Goal: Transaction & Acquisition: Book appointment/travel/reservation

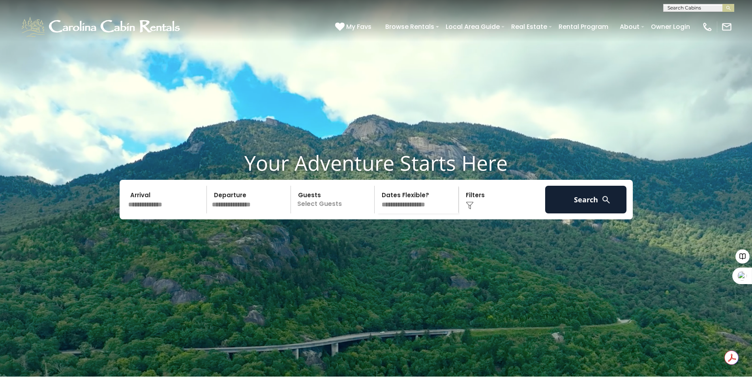
click at [167, 213] on input "text" at bounding box center [167, 200] width 82 height 28
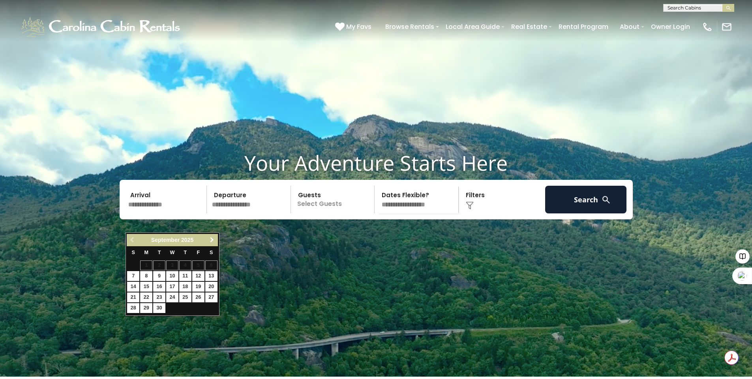
click at [213, 240] on span "Next" at bounding box center [212, 239] width 6 height 6
click at [188, 295] on link "23" at bounding box center [185, 297] width 12 height 10
type input "********"
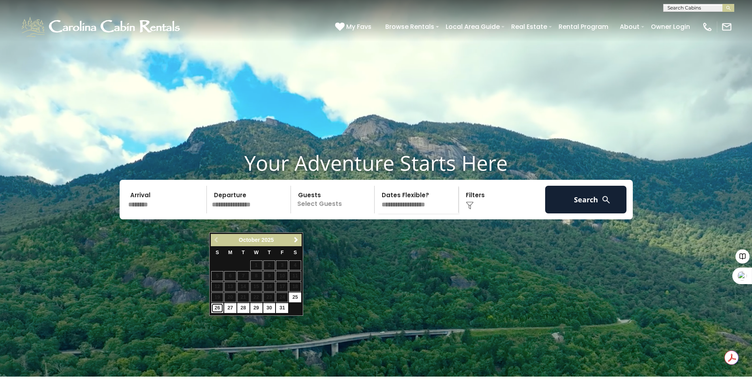
click at [216, 309] on link "26" at bounding box center [217, 308] width 12 height 10
type input "********"
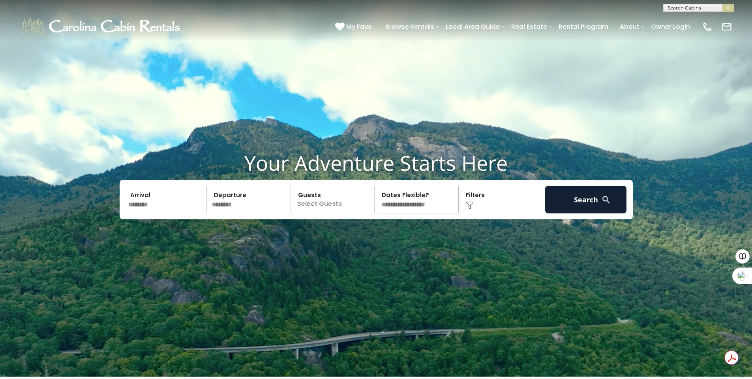
click at [337, 213] on p "Select Guests" at bounding box center [333, 200] width 81 height 28
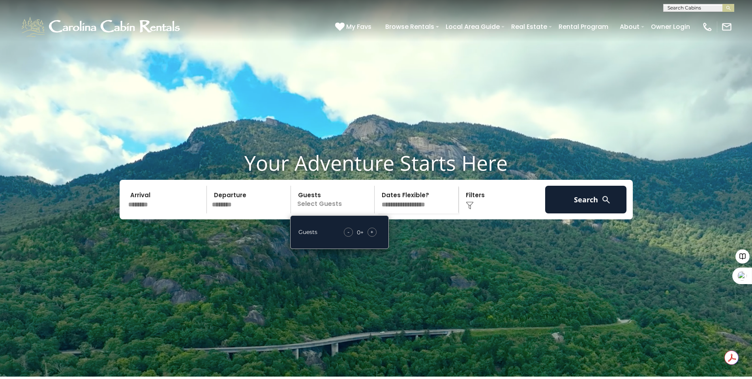
click at [368, 236] on div "+" at bounding box center [372, 231] width 9 height 9
click at [415, 213] on select "**********" at bounding box center [417, 200] width 81 height 28
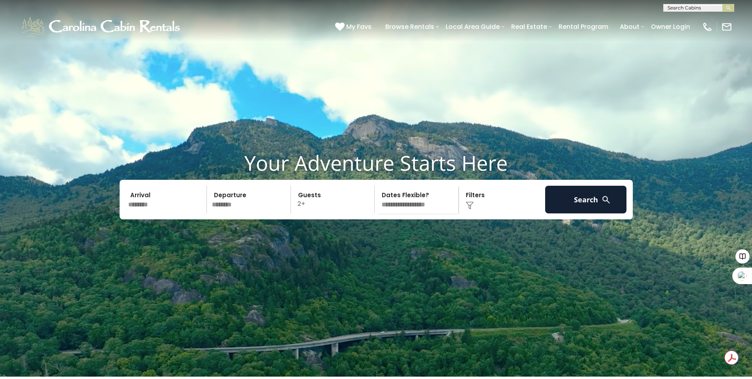
click at [491, 213] on div "Click to Choose" at bounding box center [502, 200] width 82 height 28
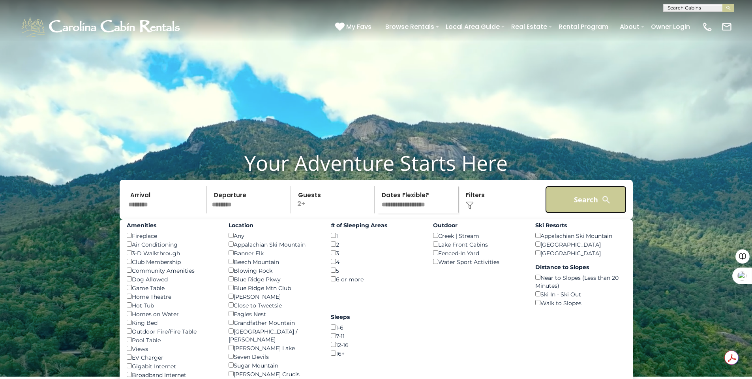
click at [578, 213] on button "Search" at bounding box center [586, 200] width 82 height 28
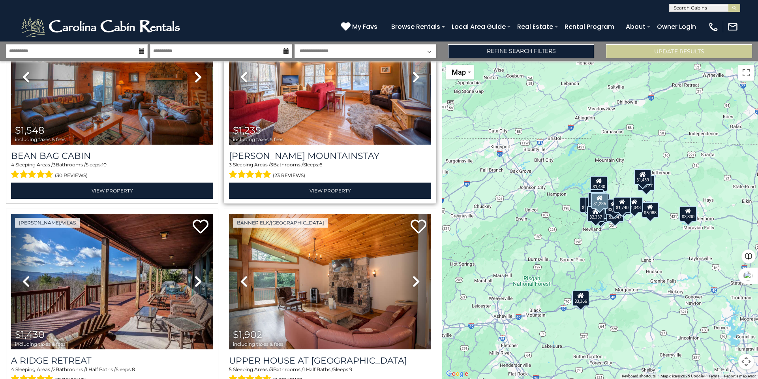
scroll to position [2211, 0]
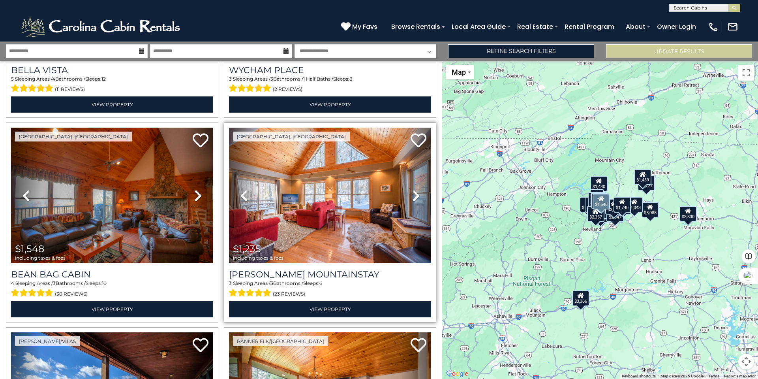
drag, startPoint x: 212, startPoint y: 158, endPoint x: 240, endPoint y: 135, distance: 36.3
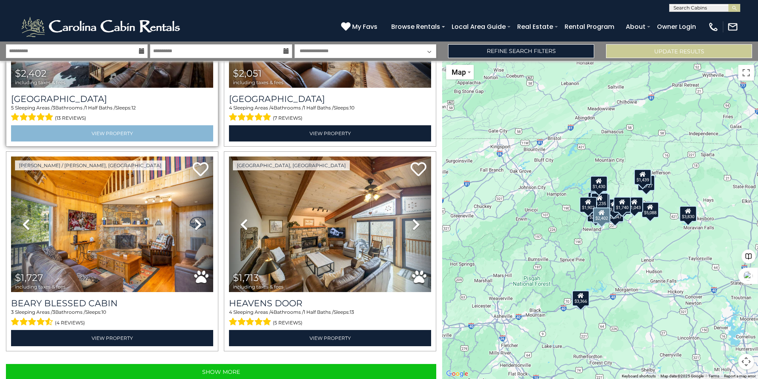
scroll to position [2795, 0]
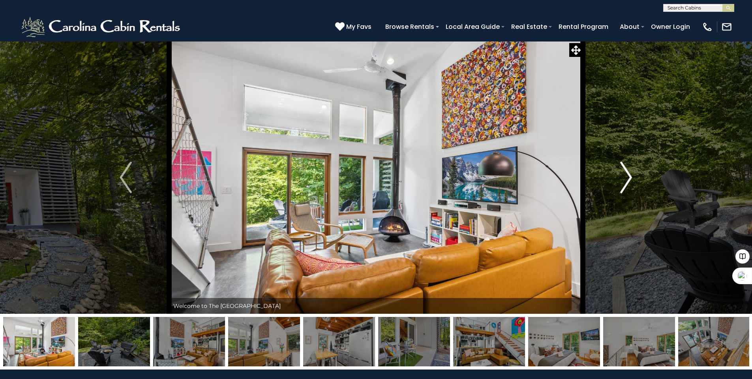
click at [626, 175] on img "Next" at bounding box center [626, 177] width 12 height 32
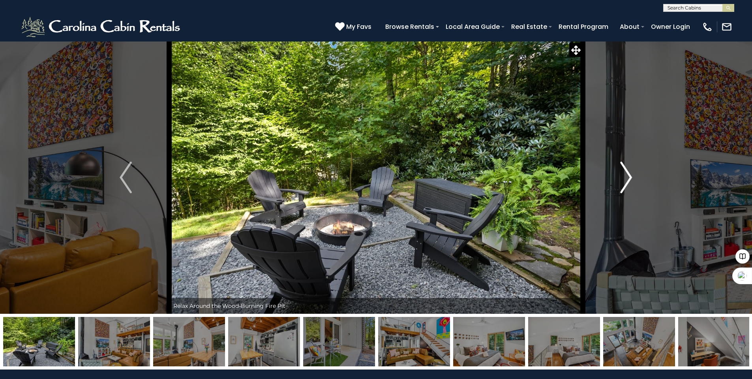
click at [626, 175] on img "Next" at bounding box center [626, 177] width 12 height 32
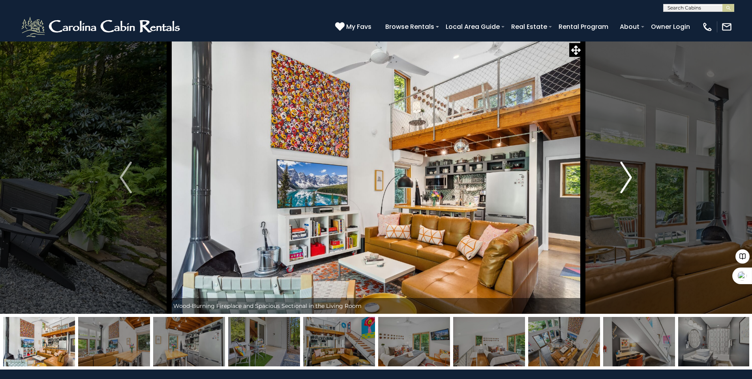
click at [626, 175] on img "Next" at bounding box center [626, 177] width 12 height 32
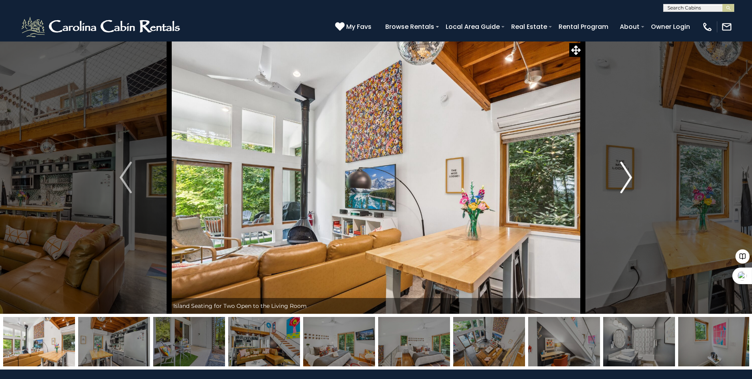
click at [626, 175] on img "Next" at bounding box center [626, 177] width 12 height 32
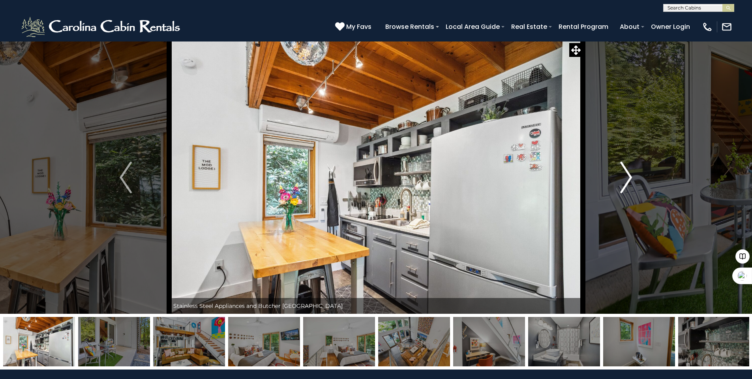
click at [626, 175] on img "Next" at bounding box center [626, 177] width 12 height 32
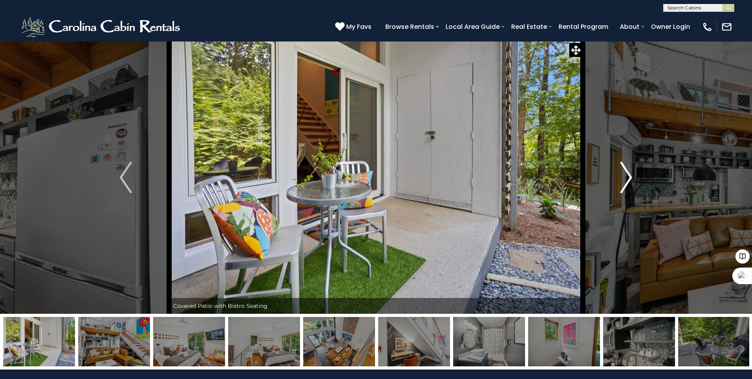
click at [626, 175] on img "Next" at bounding box center [626, 177] width 12 height 32
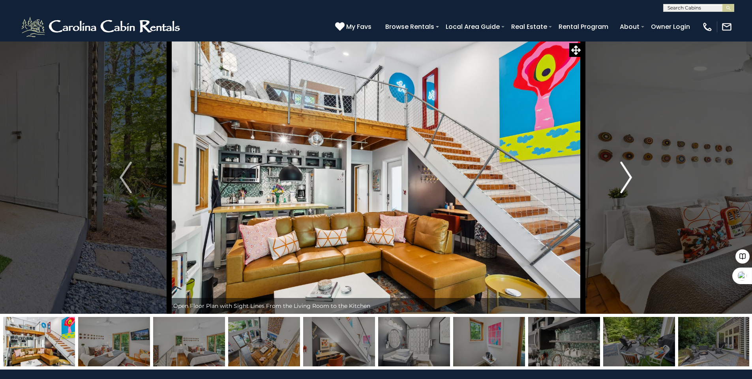
click at [626, 175] on img "Next" at bounding box center [626, 177] width 12 height 32
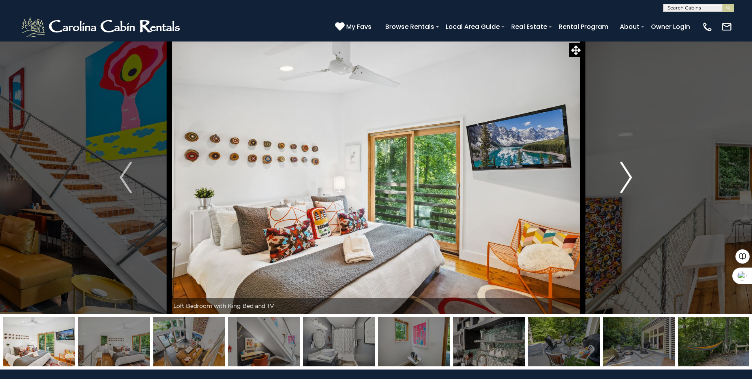
click at [626, 175] on img "Next" at bounding box center [626, 177] width 12 height 32
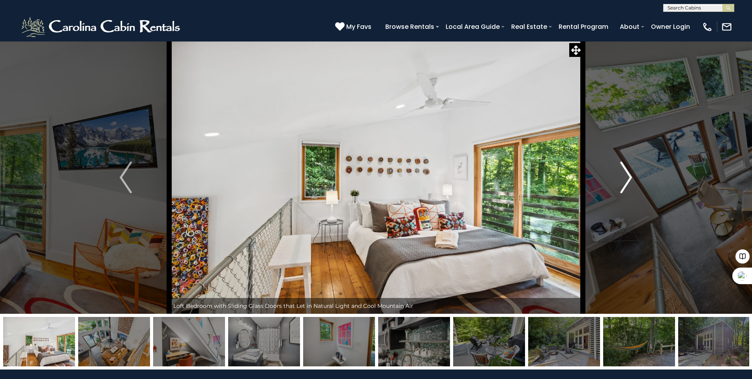
click at [626, 175] on img "Next" at bounding box center [626, 177] width 12 height 32
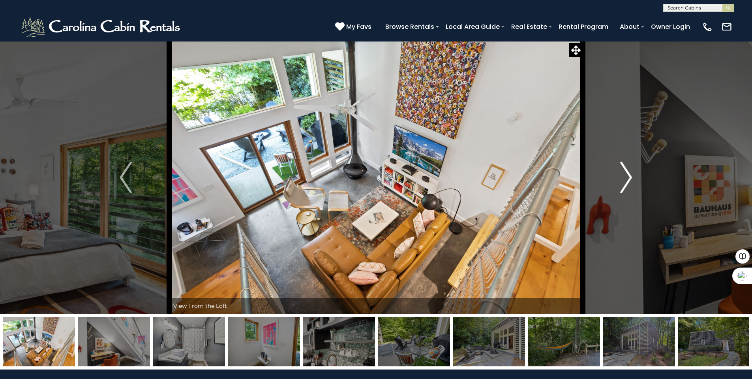
click at [626, 175] on img "Next" at bounding box center [626, 177] width 12 height 32
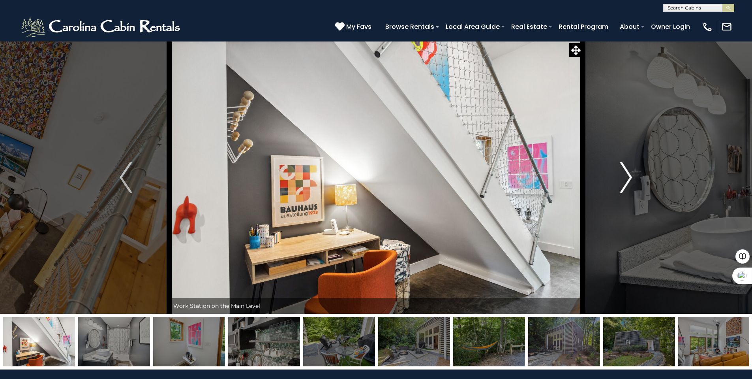
click at [626, 175] on img "Next" at bounding box center [626, 177] width 12 height 32
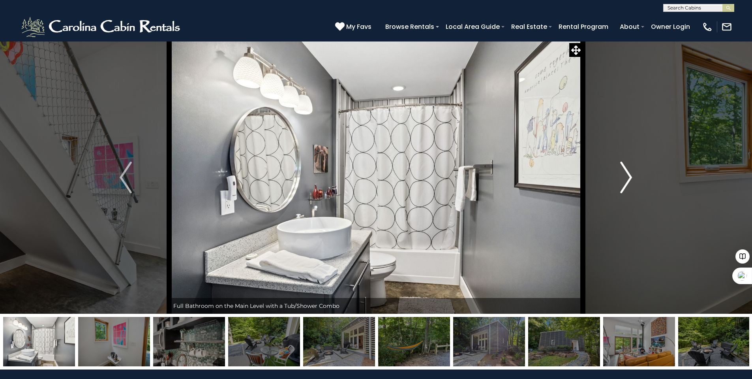
click at [626, 175] on img "Next" at bounding box center [626, 177] width 12 height 32
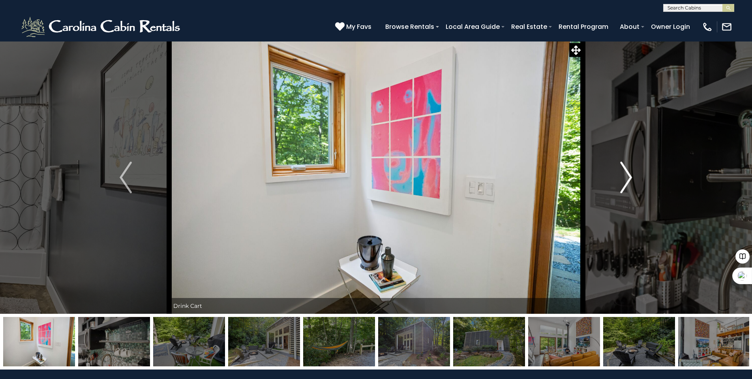
click at [626, 175] on img "Next" at bounding box center [626, 177] width 12 height 32
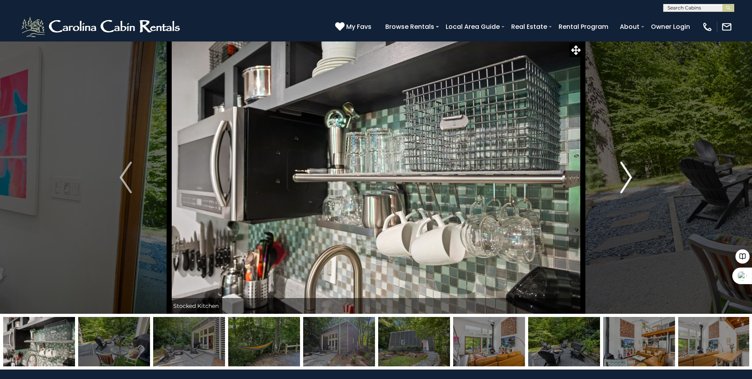
click at [625, 176] on img "Next" at bounding box center [626, 177] width 12 height 32
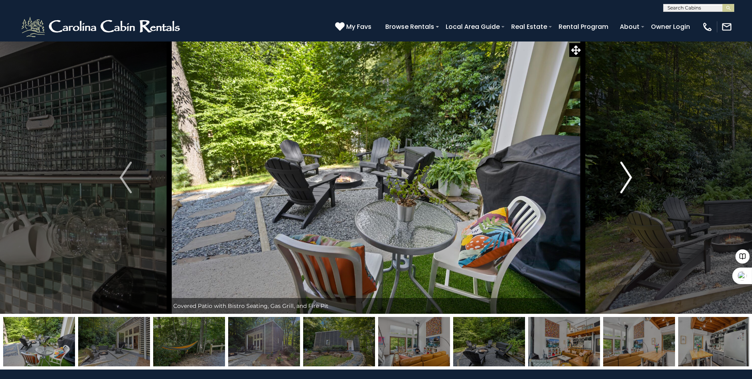
click at [625, 176] on img "Next" at bounding box center [626, 177] width 12 height 32
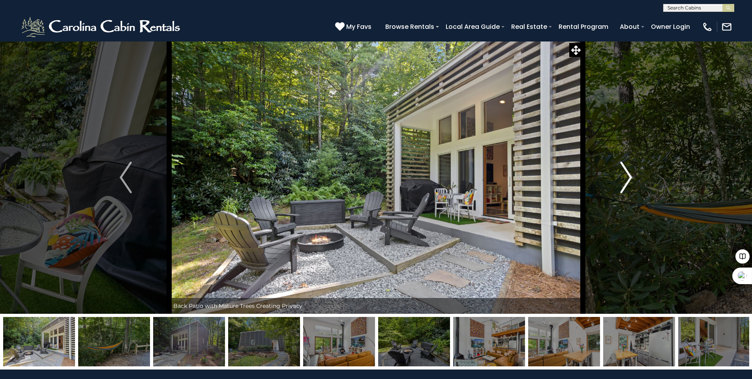
click at [625, 176] on img "Next" at bounding box center [626, 177] width 12 height 32
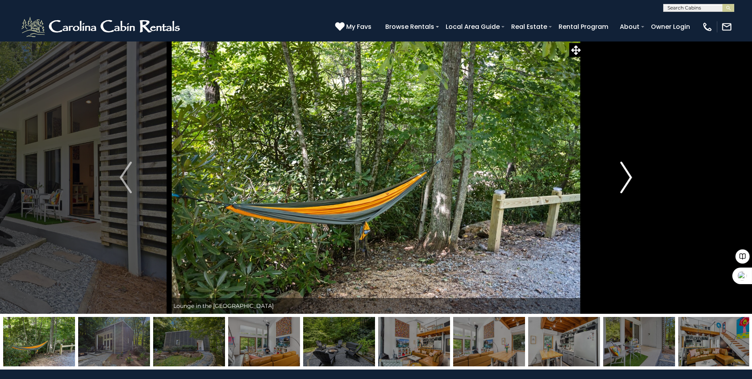
click at [625, 176] on img "Next" at bounding box center [626, 177] width 12 height 32
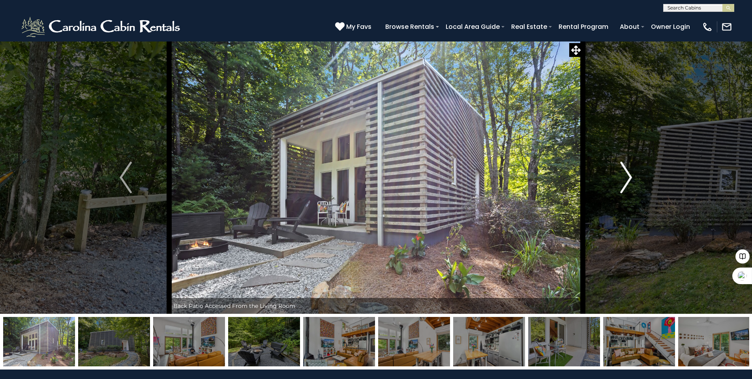
click at [625, 176] on img "Next" at bounding box center [626, 177] width 12 height 32
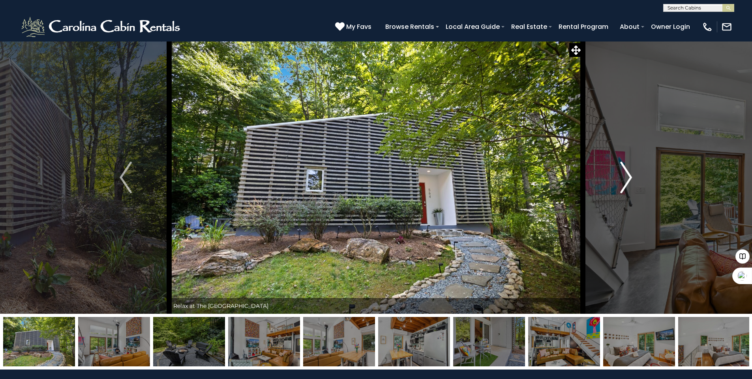
click at [625, 176] on img "Next" at bounding box center [626, 177] width 12 height 32
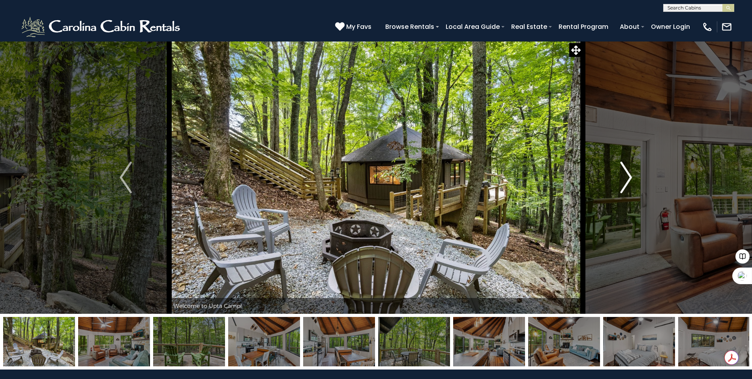
click at [623, 173] on img "Next" at bounding box center [626, 177] width 12 height 32
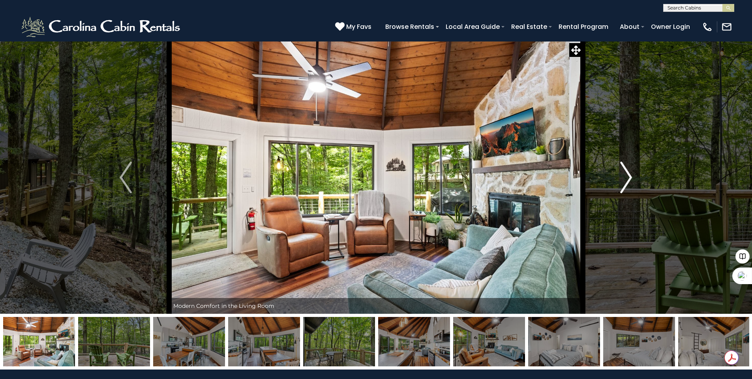
click at [623, 173] on img "Next" at bounding box center [626, 177] width 12 height 32
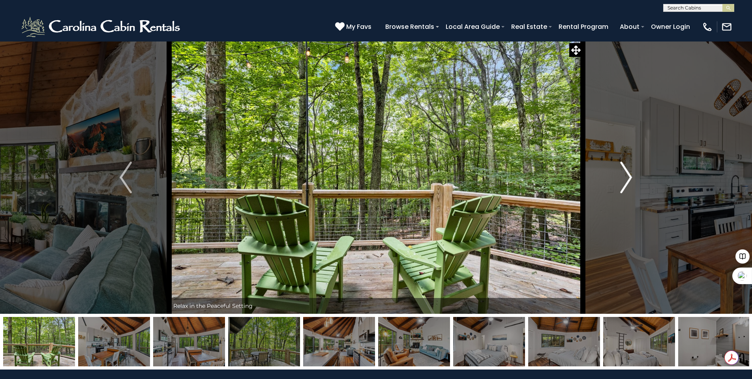
click at [623, 173] on img "Next" at bounding box center [626, 177] width 12 height 32
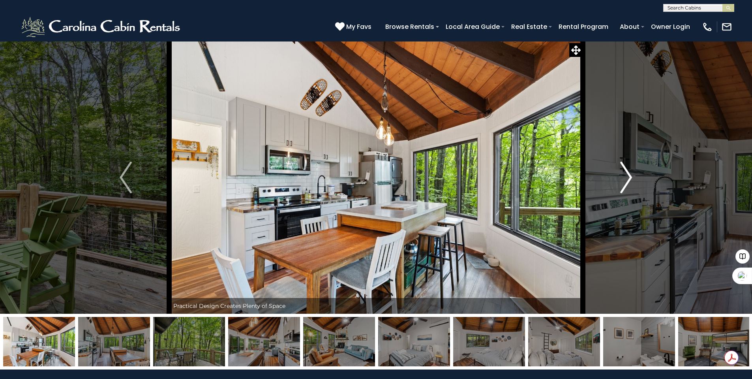
click at [623, 173] on img "Next" at bounding box center [626, 177] width 12 height 32
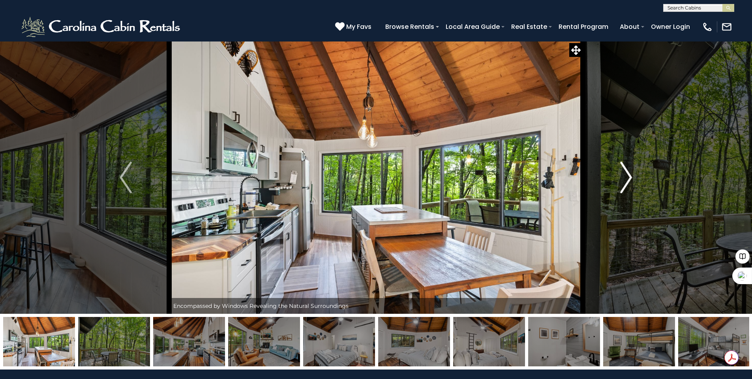
click at [623, 173] on img "Next" at bounding box center [626, 177] width 12 height 32
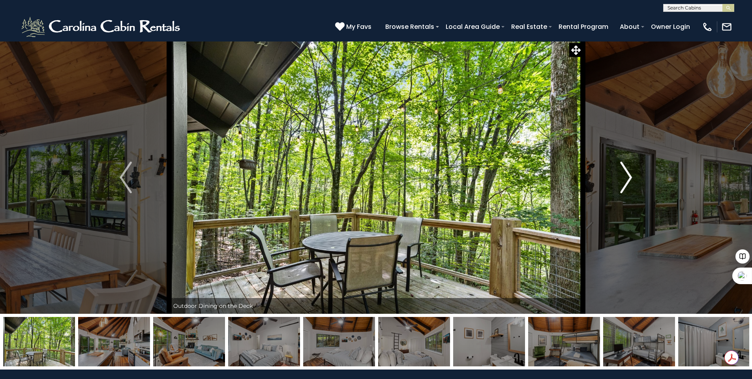
click at [623, 173] on img "Next" at bounding box center [626, 177] width 12 height 32
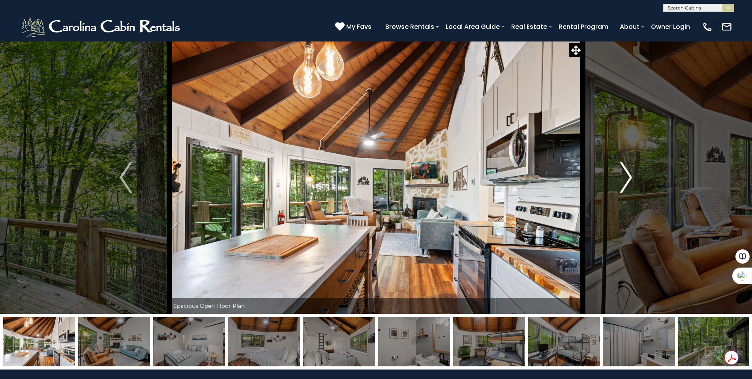
click at [623, 173] on img "Next" at bounding box center [626, 177] width 12 height 32
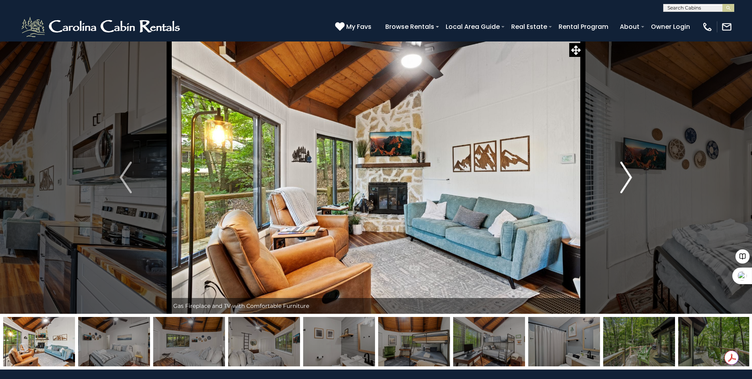
click at [622, 173] on img "Next" at bounding box center [626, 177] width 12 height 32
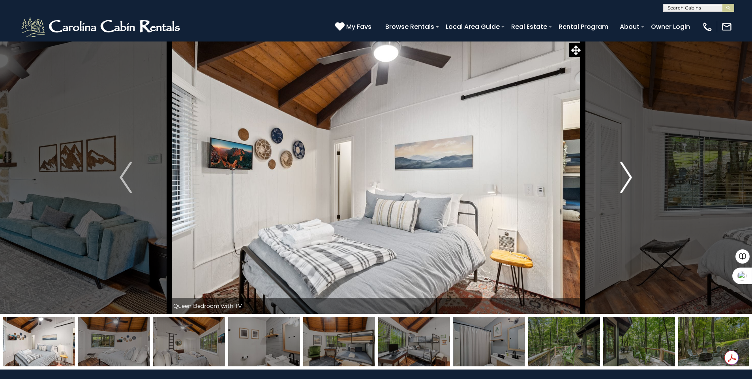
click at [621, 173] on img "Next" at bounding box center [626, 177] width 12 height 32
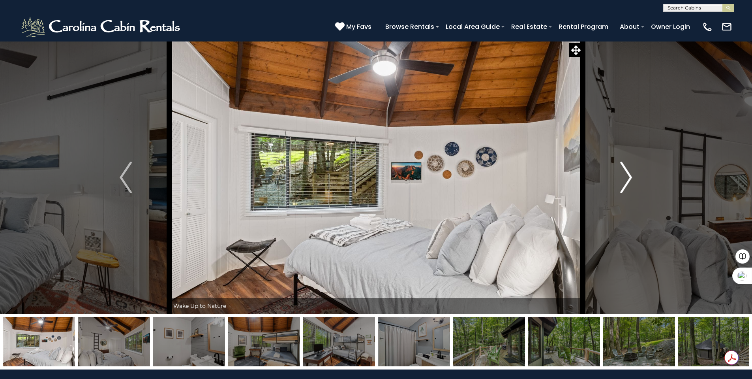
click at [621, 173] on img "Next" at bounding box center [626, 177] width 12 height 32
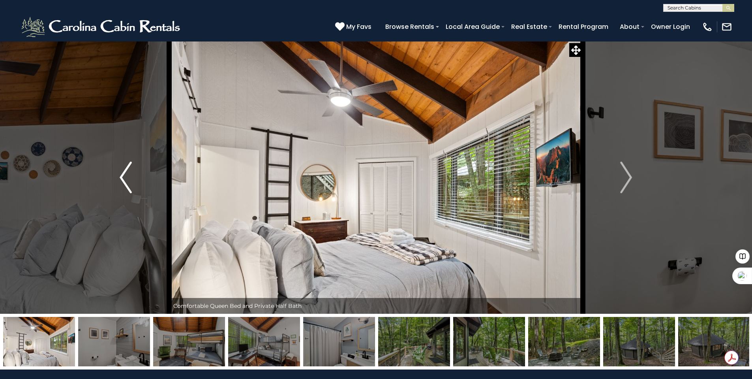
click at [118, 173] on button "Previous" at bounding box center [125, 177] width 87 height 272
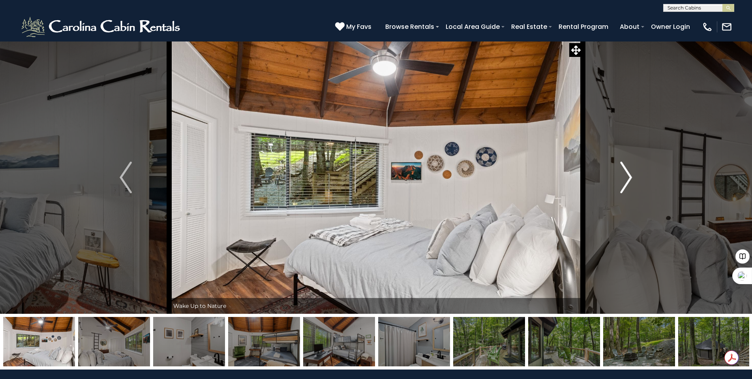
click at [622, 175] on img "Next" at bounding box center [626, 177] width 12 height 32
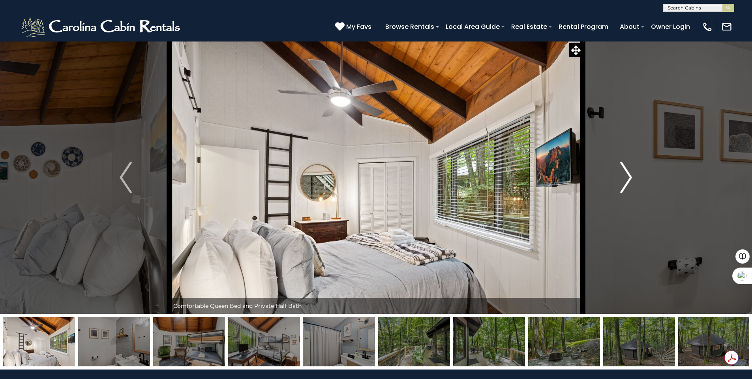
click at [622, 175] on img "Next" at bounding box center [626, 177] width 12 height 32
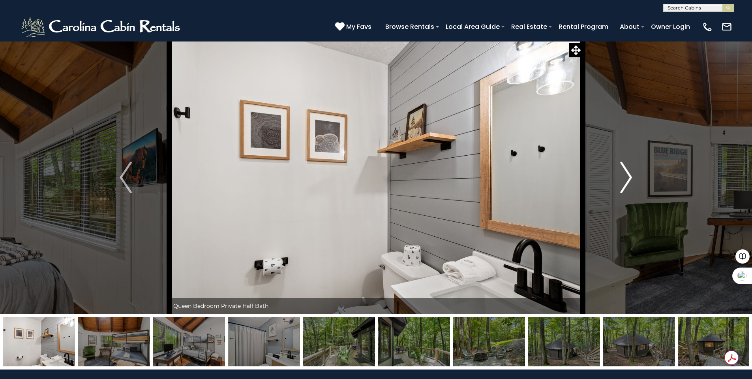
click at [622, 175] on img "Next" at bounding box center [626, 177] width 12 height 32
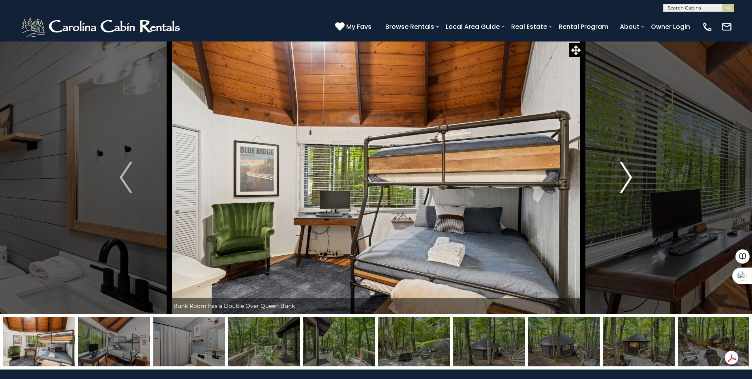
click at [622, 175] on img "Next" at bounding box center [626, 177] width 12 height 32
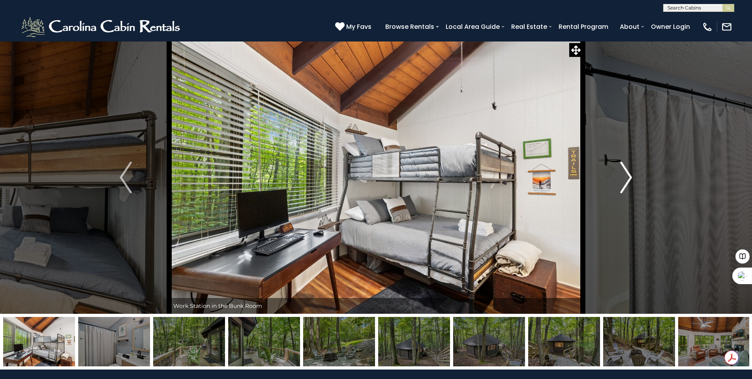
click at [622, 175] on img "Next" at bounding box center [626, 177] width 12 height 32
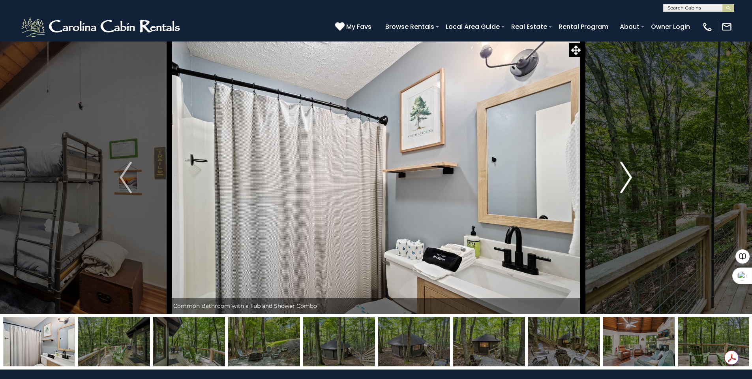
click at [622, 175] on img "Next" at bounding box center [626, 177] width 12 height 32
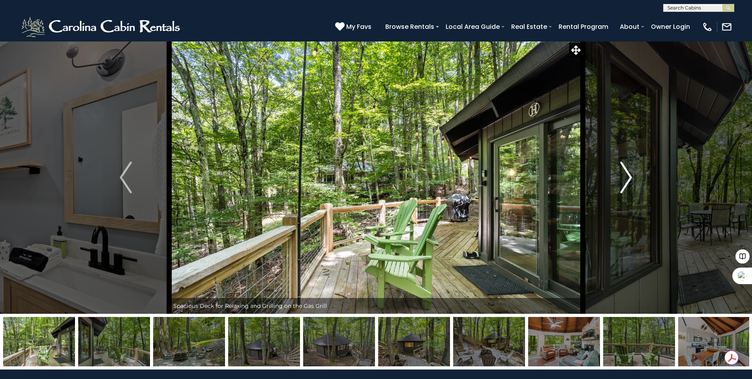
click at [622, 175] on img "Next" at bounding box center [626, 177] width 12 height 32
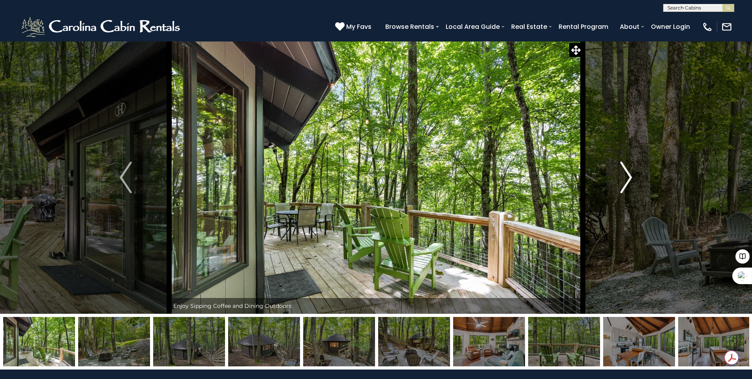
click at [622, 175] on img "Next" at bounding box center [626, 177] width 12 height 32
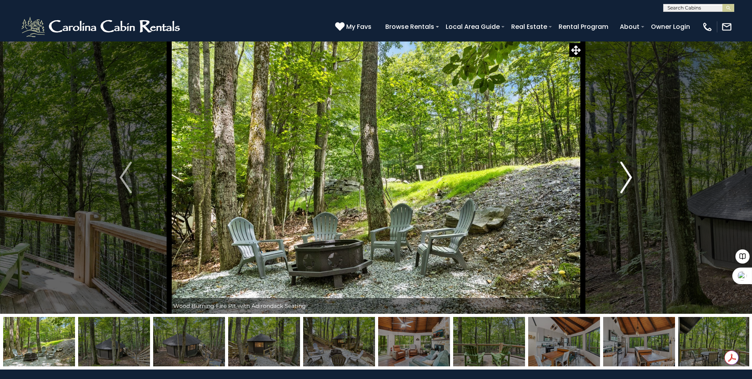
click at [621, 175] on img "Next" at bounding box center [626, 177] width 12 height 32
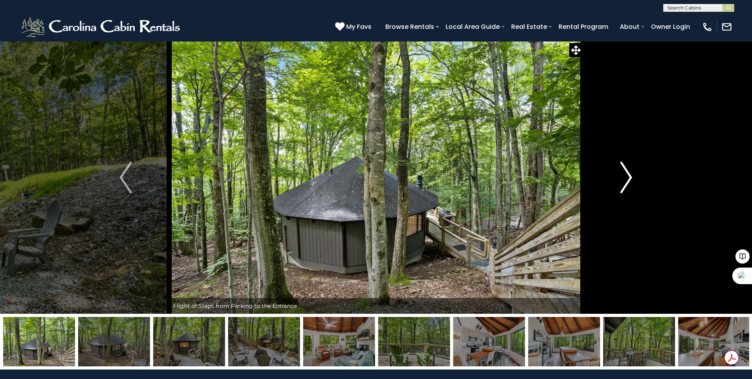
click at [621, 175] on img "Next" at bounding box center [626, 177] width 12 height 32
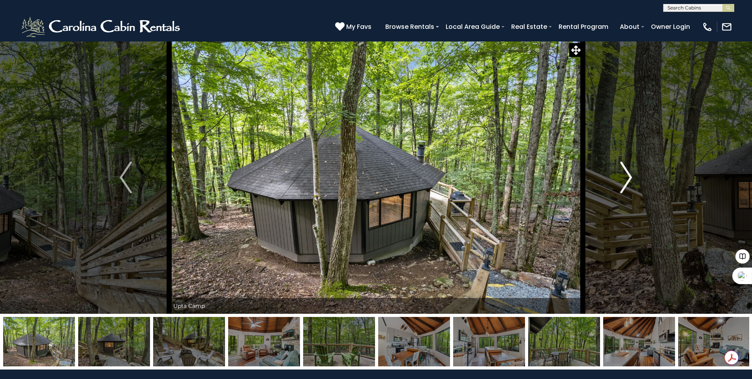
click at [617, 176] on button "Next" at bounding box center [626, 177] width 87 height 272
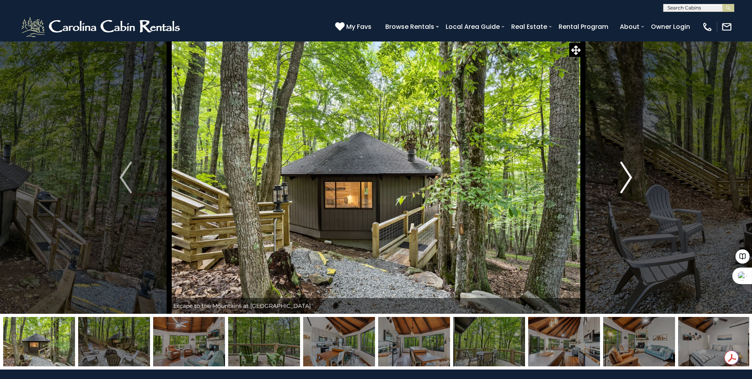
click at [617, 176] on button "Next" at bounding box center [626, 177] width 87 height 272
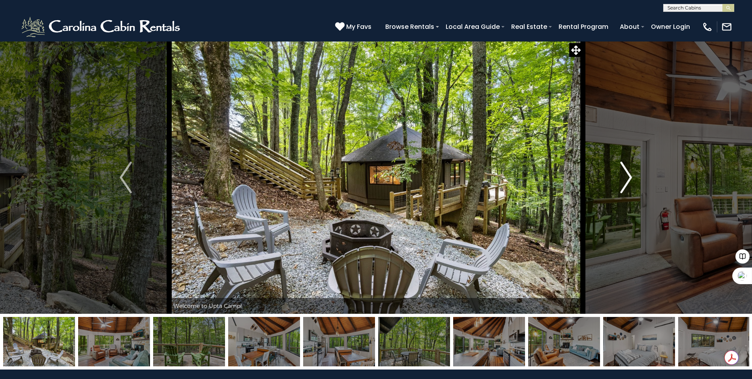
click at [617, 176] on button "Next" at bounding box center [626, 177] width 87 height 272
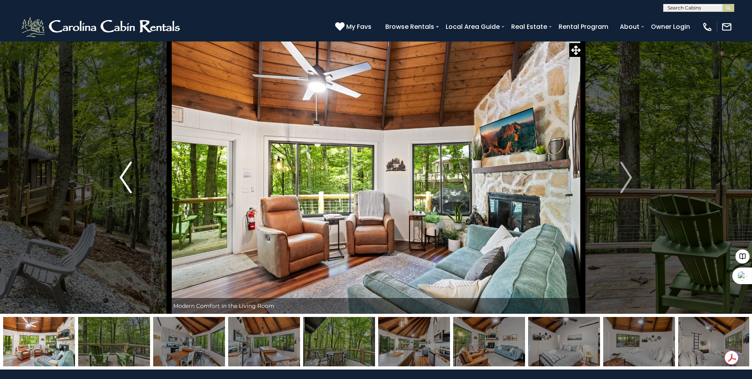
click at [125, 178] on img "Previous" at bounding box center [126, 177] width 12 height 32
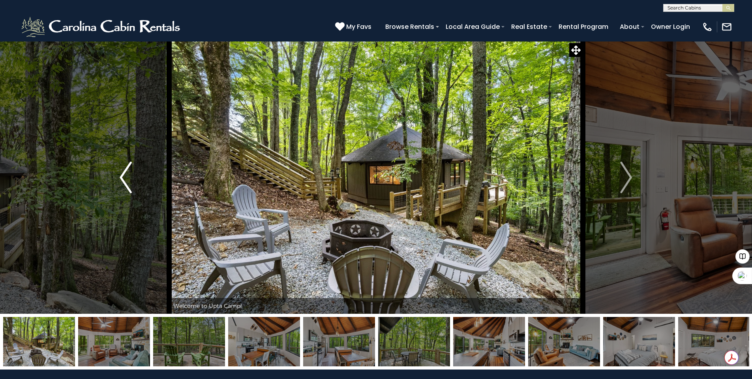
click at [124, 178] on img "Previous" at bounding box center [126, 177] width 12 height 32
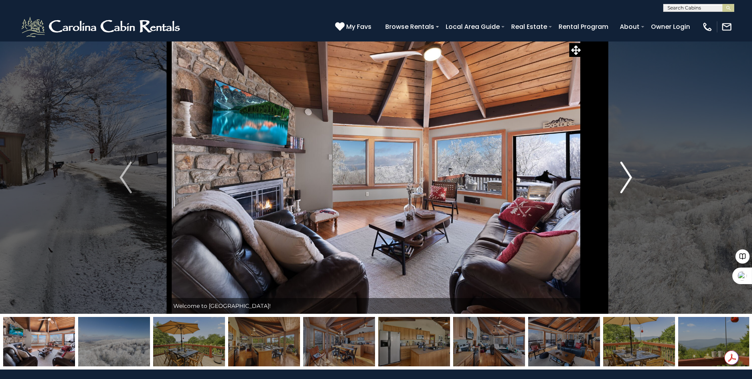
click at [628, 181] on img "Next" at bounding box center [626, 177] width 12 height 32
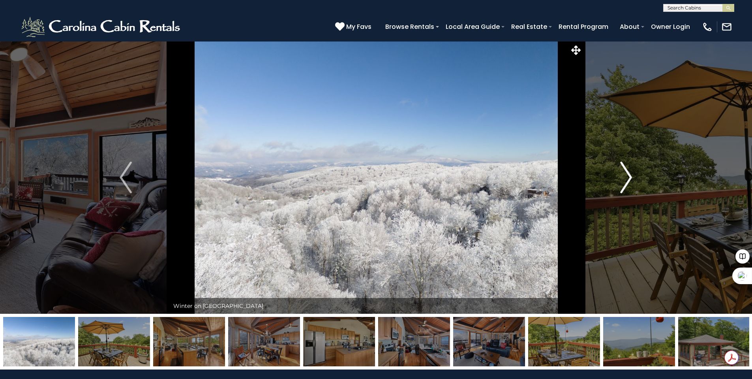
click at [628, 181] on img "Next" at bounding box center [626, 177] width 12 height 32
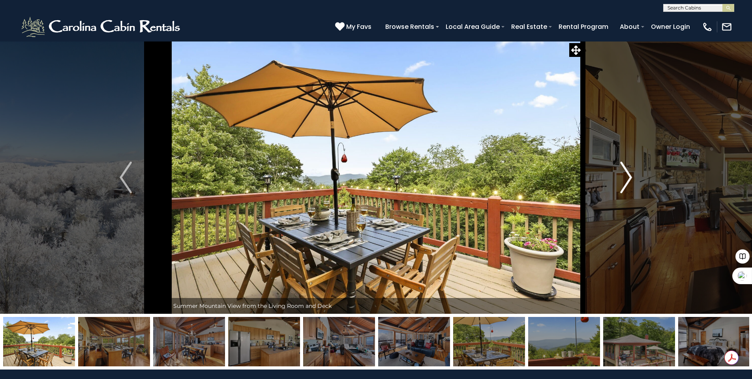
click at [628, 181] on img "Next" at bounding box center [626, 177] width 12 height 32
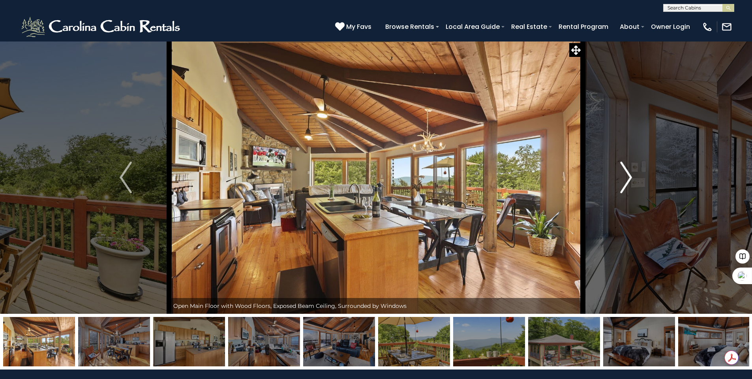
click at [628, 181] on img "Next" at bounding box center [626, 177] width 12 height 32
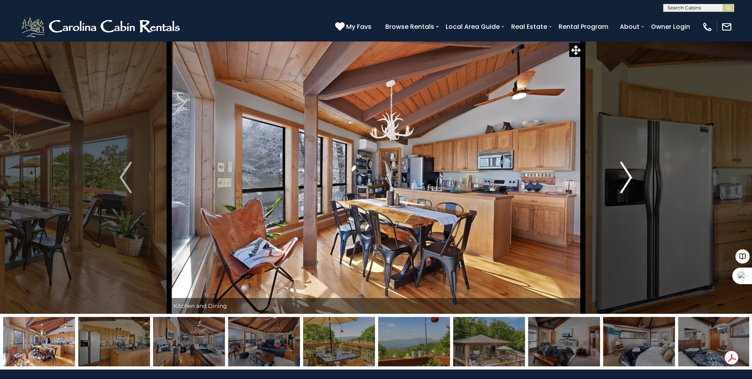
click at [628, 181] on img "Next" at bounding box center [626, 177] width 12 height 32
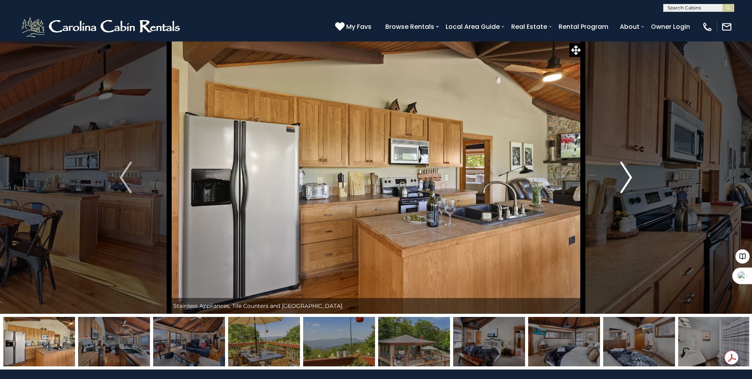
click at [628, 181] on img "Next" at bounding box center [626, 177] width 12 height 32
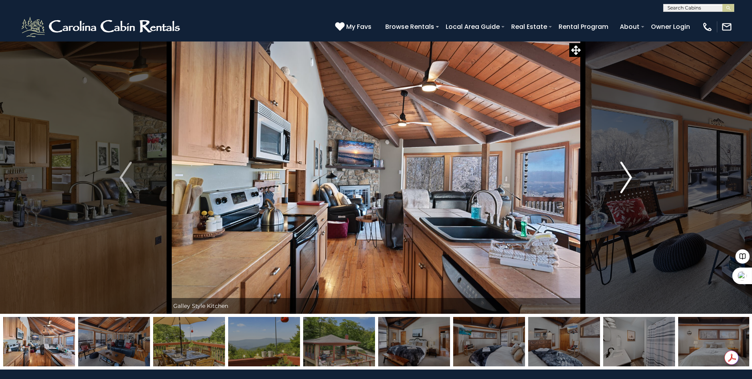
click at [628, 181] on img "Next" at bounding box center [626, 177] width 12 height 32
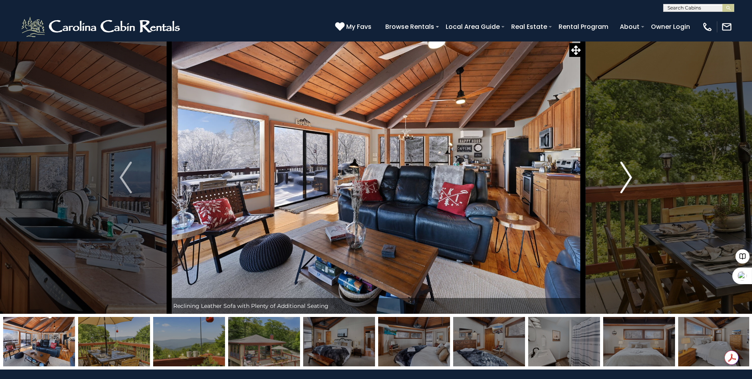
click at [628, 181] on img "Next" at bounding box center [626, 177] width 12 height 32
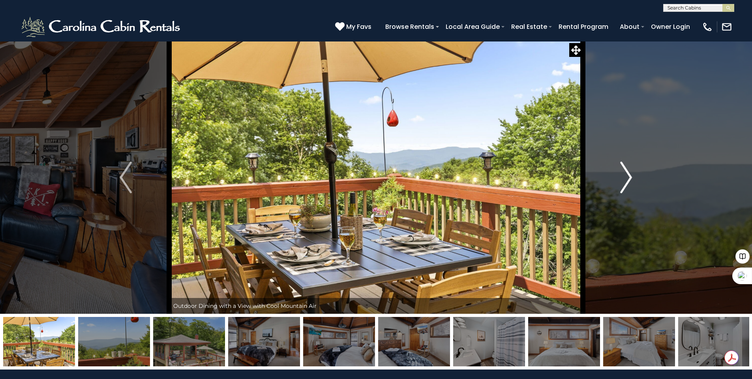
click at [628, 181] on img "Next" at bounding box center [626, 177] width 12 height 32
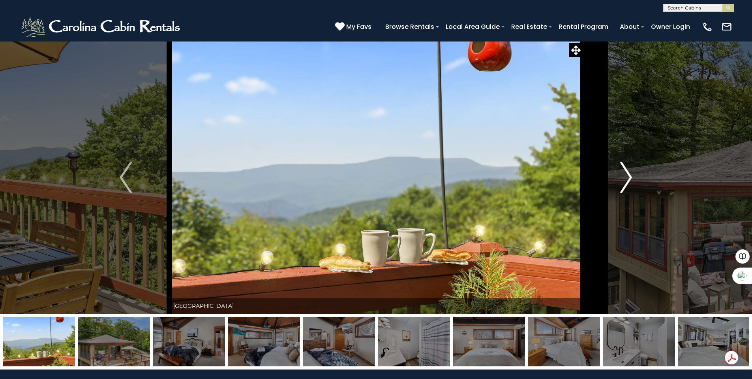
click at [628, 181] on img "Next" at bounding box center [626, 177] width 12 height 32
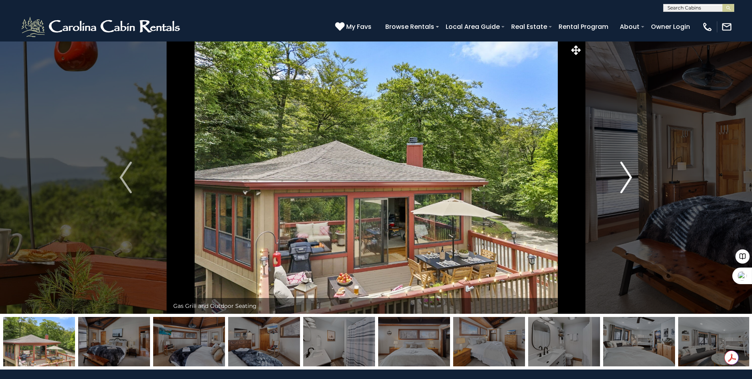
click at [628, 181] on img "Next" at bounding box center [626, 177] width 12 height 32
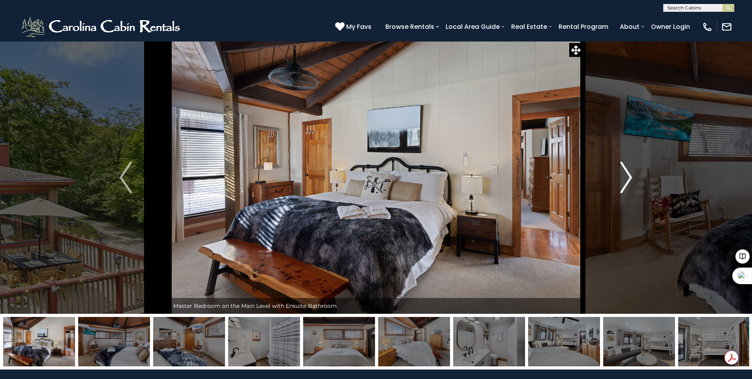
click at [628, 181] on img "Next" at bounding box center [626, 177] width 12 height 32
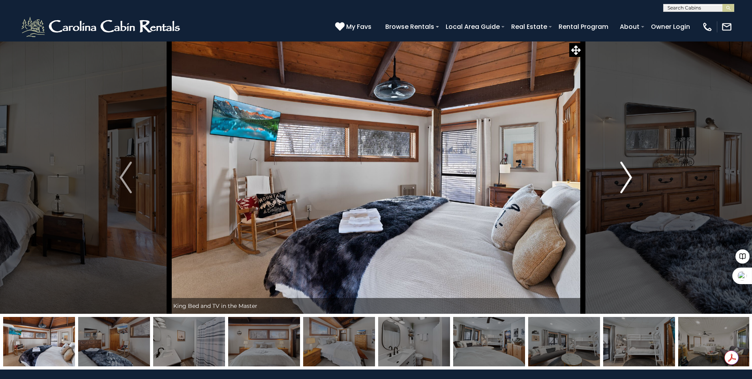
click at [628, 181] on img "Next" at bounding box center [626, 177] width 12 height 32
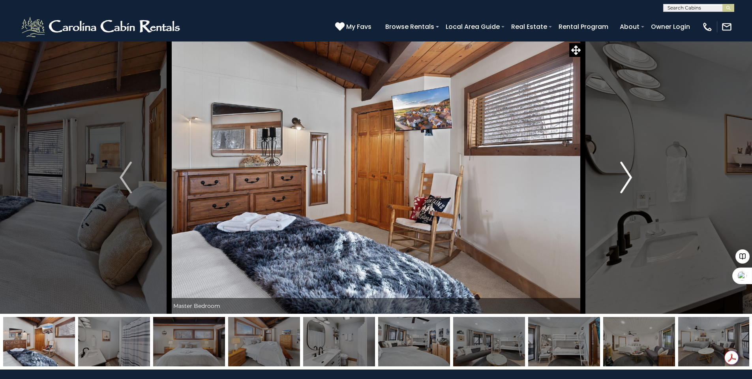
click at [627, 181] on img "Next" at bounding box center [626, 177] width 12 height 32
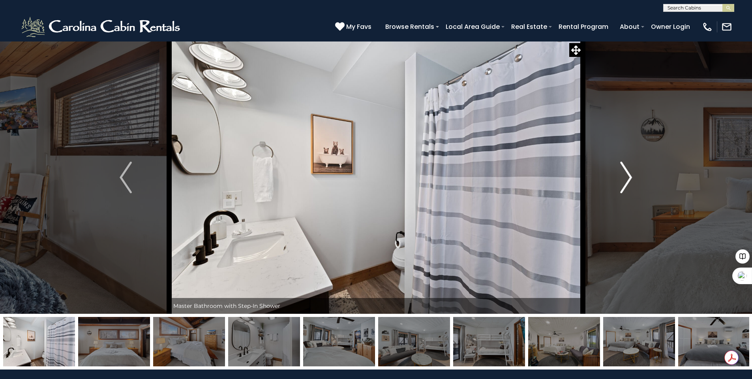
click at [627, 181] on img "Next" at bounding box center [626, 177] width 12 height 32
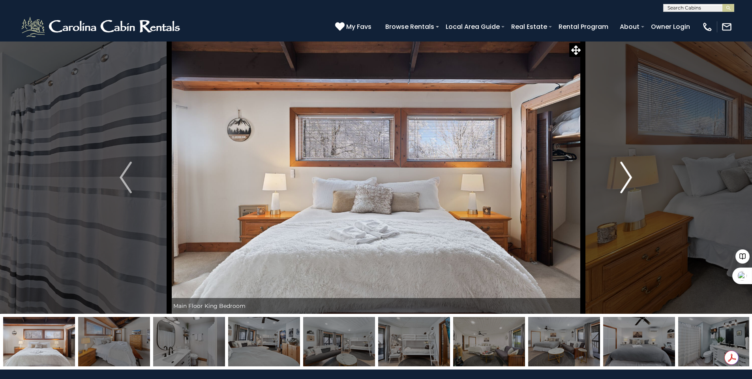
click at [627, 181] on img "Next" at bounding box center [626, 177] width 12 height 32
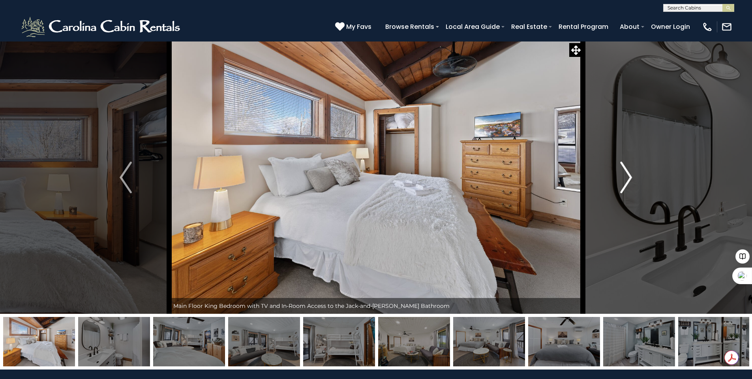
click at [627, 181] on img "Next" at bounding box center [626, 177] width 12 height 32
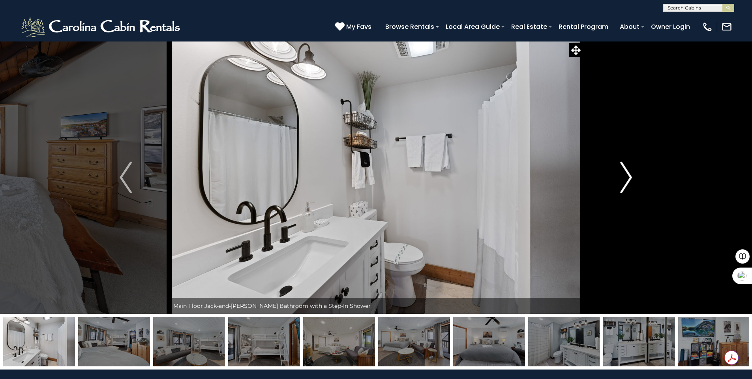
click at [627, 181] on img "Next" at bounding box center [626, 177] width 12 height 32
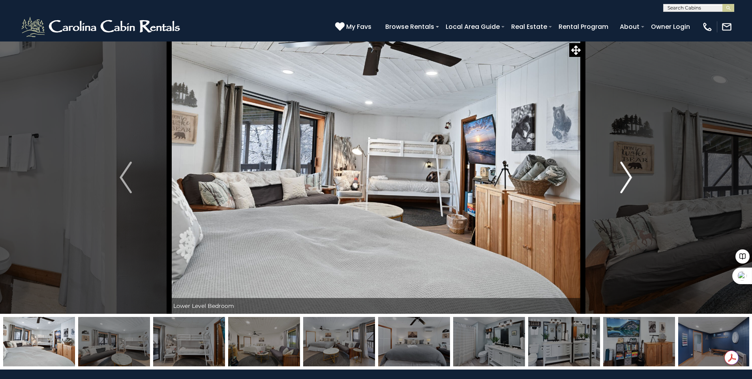
click at [627, 181] on img "Next" at bounding box center [626, 177] width 12 height 32
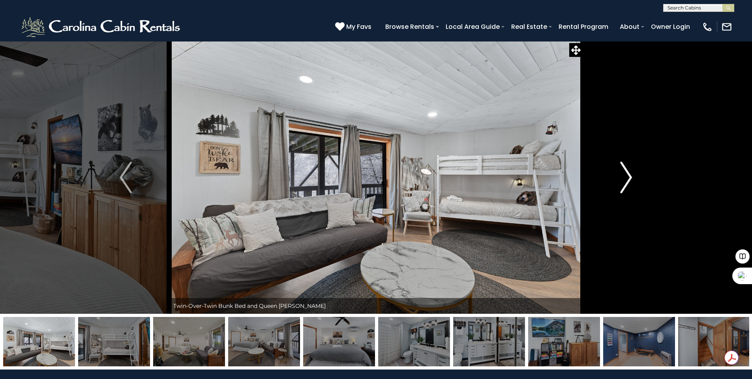
click at [627, 181] on img "Next" at bounding box center [626, 177] width 12 height 32
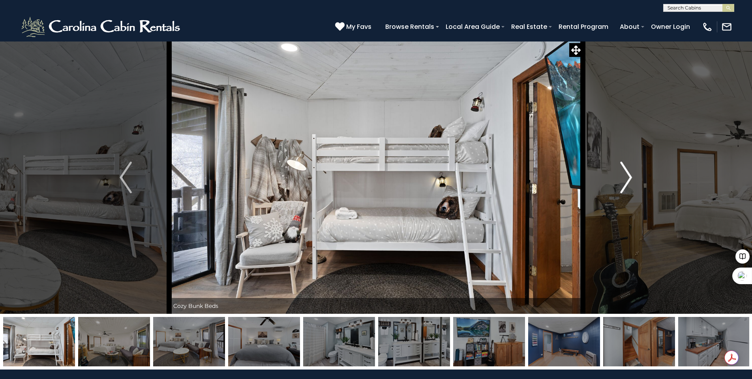
click at [627, 181] on img "Next" at bounding box center [626, 177] width 12 height 32
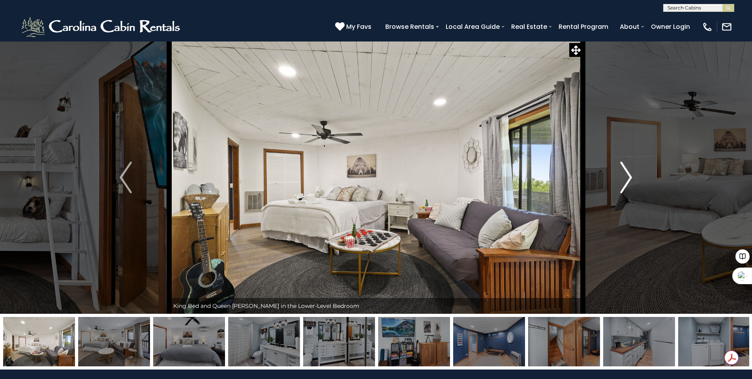
click at [627, 181] on img "Next" at bounding box center [626, 177] width 12 height 32
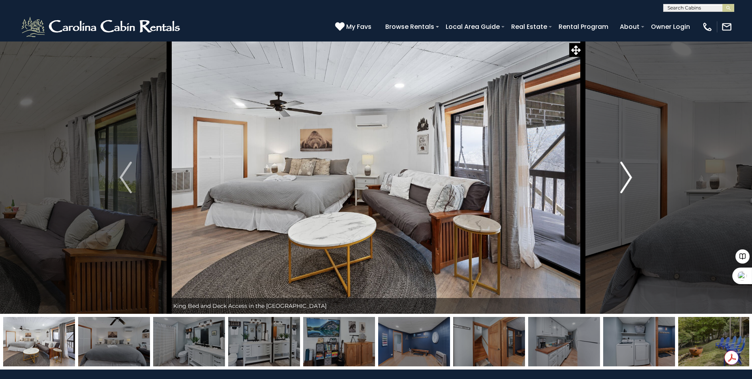
click at [627, 182] on img "Next" at bounding box center [626, 177] width 12 height 32
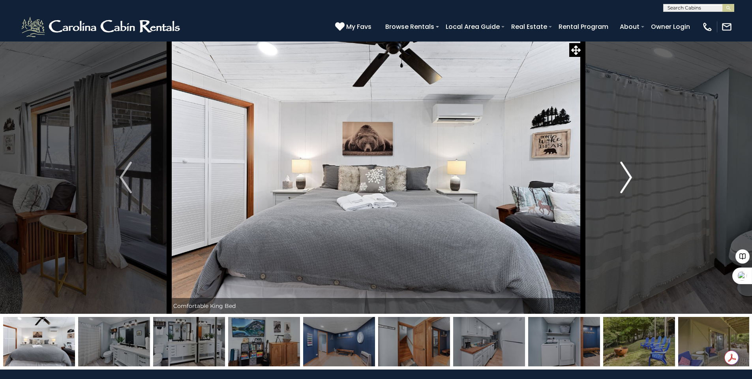
click at [627, 182] on img "Next" at bounding box center [626, 177] width 12 height 32
